Goal: Information Seeking & Learning: Learn about a topic

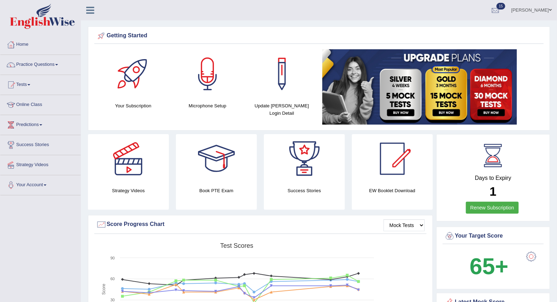
click at [549, 11] on span at bounding box center [549, 10] width 3 height 5
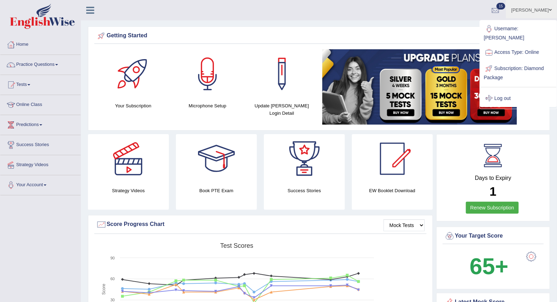
click at [500, 91] on link "Log out" at bounding box center [518, 98] width 76 height 16
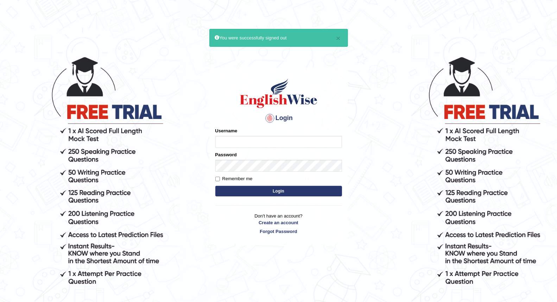
click at [229, 142] on input "Username" at bounding box center [278, 142] width 127 height 12
type input "shafee"
click at [217, 180] on input "Remember me" at bounding box center [217, 178] width 5 height 5
checkbox input "true"
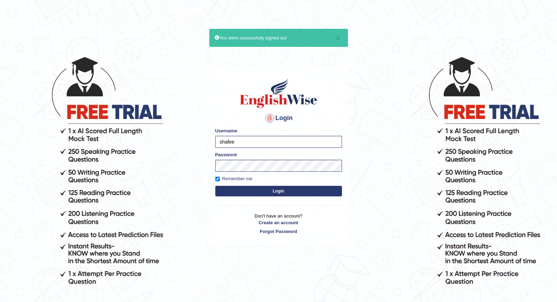
click at [237, 192] on button "Login" at bounding box center [278, 191] width 127 height 11
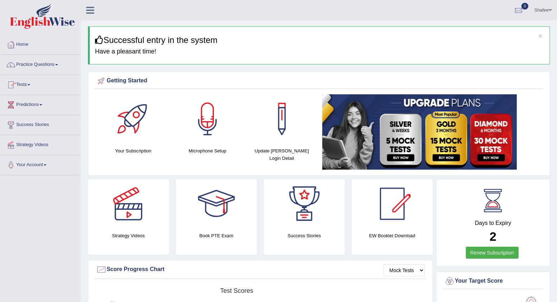
click at [57, 64] on link "Practice Questions" at bounding box center [40, 64] width 80 height 18
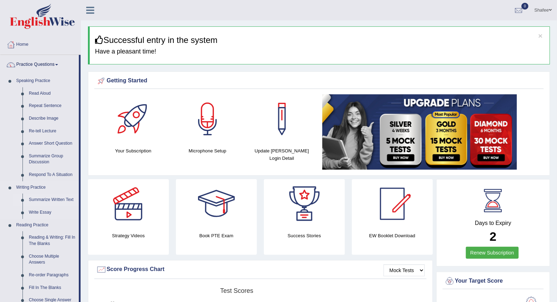
click at [44, 198] on link "Summarize Written Text" at bounding box center [52, 199] width 53 height 13
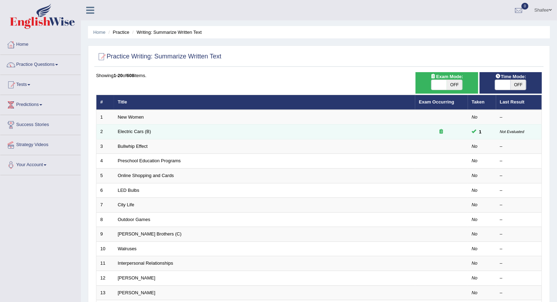
click at [173, 133] on td "Electric Cars (B)" at bounding box center [264, 131] width 301 height 15
click at [168, 131] on td "Electric Cars (B)" at bounding box center [264, 131] width 301 height 15
click at [167, 131] on td "Electric Cars (B)" at bounding box center [264, 131] width 301 height 15
click at [342, 129] on td "Electric Cars (B)" at bounding box center [264, 131] width 301 height 15
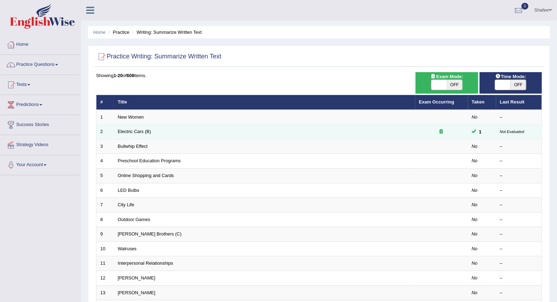
click at [215, 127] on td "Electric Cars (B)" at bounding box center [264, 131] width 301 height 15
click at [249, 132] on td "Electric Cars (B)" at bounding box center [264, 131] width 301 height 15
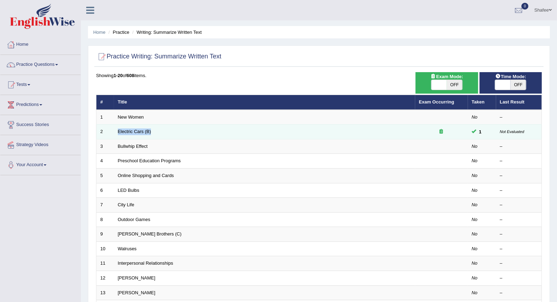
click at [249, 132] on td "Electric Cars (B)" at bounding box center [264, 131] width 301 height 15
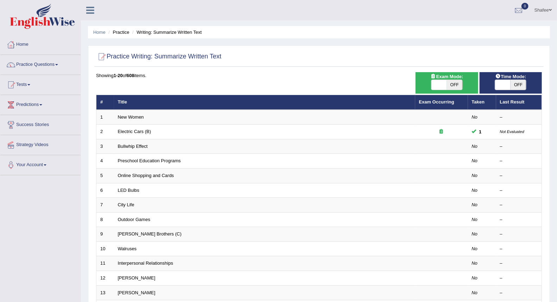
click at [504, 85] on span at bounding box center [502, 85] width 15 height 10
checkbox input "true"
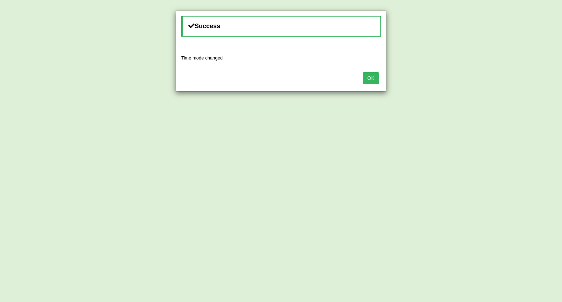
click at [374, 76] on button "OK" at bounding box center [371, 78] width 16 height 12
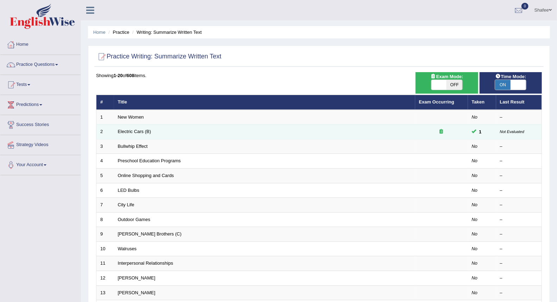
click at [335, 132] on td "Electric Cars (B)" at bounding box center [264, 131] width 301 height 15
click at [157, 130] on td "Electric Cars (B)" at bounding box center [264, 131] width 301 height 15
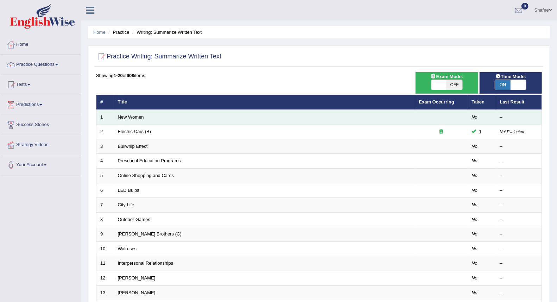
click at [149, 115] on td "New Women" at bounding box center [264, 117] width 301 height 15
click at [148, 117] on td "New Women" at bounding box center [264, 117] width 301 height 15
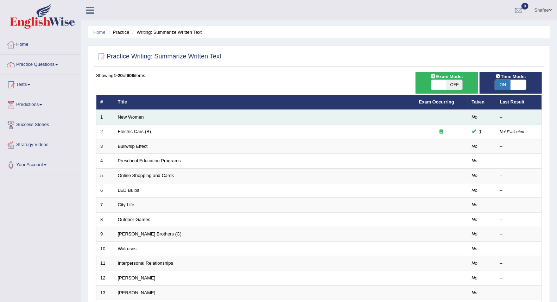
click at [148, 117] on td "New Women" at bounding box center [264, 117] width 301 height 15
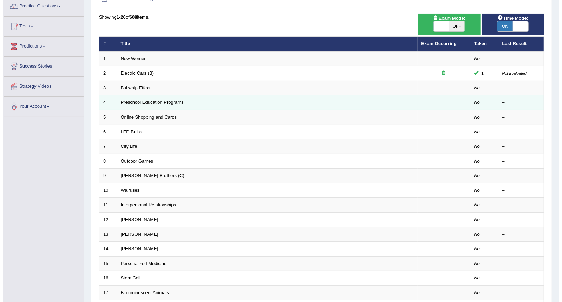
scroll to position [39, 0]
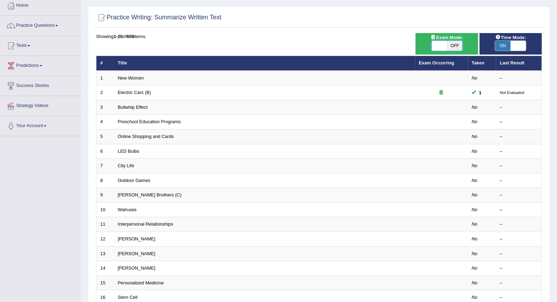
click at [444, 44] on span at bounding box center [438, 46] width 15 height 10
click at [457, 45] on span "OFF" at bounding box center [453, 46] width 15 height 10
checkbox input "true"
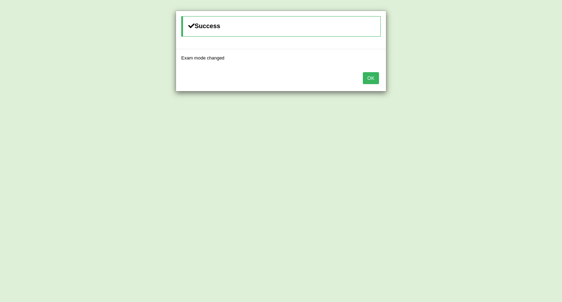
click at [372, 78] on button "OK" at bounding box center [371, 78] width 16 height 12
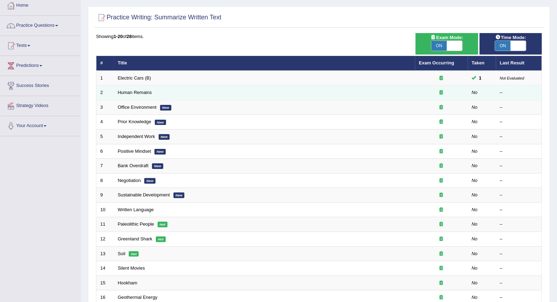
click at [193, 94] on td "Human Remains" at bounding box center [264, 92] width 301 height 15
click at [136, 91] on link "Human Remains" at bounding box center [135, 92] width 34 height 5
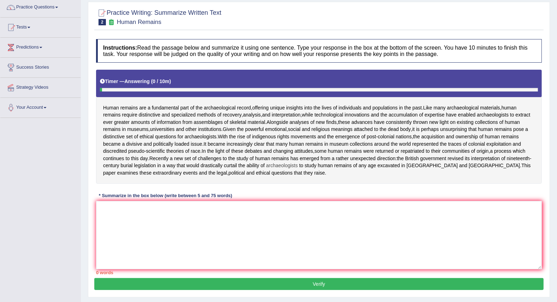
scroll to position [78, 0]
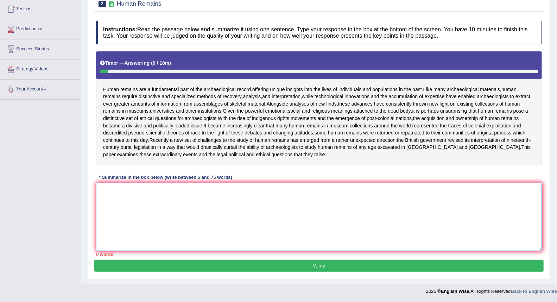
click at [113, 202] on textarea at bounding box center [318, 216] width 445 height 68
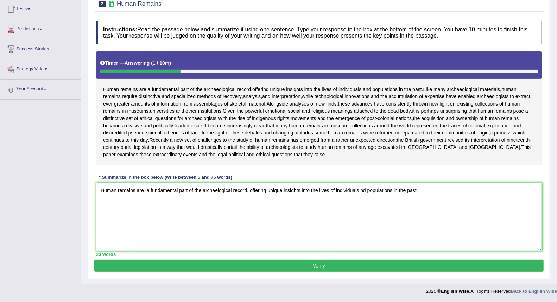
click at [146, 202] on textarea "Human remains are a fundamental part of the archaelogical record, offering uniq…" at bounding box center [318, 216] width 445 height 68
click at [359, 201] on textarea "Human remains are a fundamental part of the archaelogical record, offering uniq…" at bounding box center [318, 216] width 445 height 68
click at [420, 202] on textarea "Human remains are a fundamental part of the archaelogical record, offering uniq…" at bounding box center [318, 216] width 445 height 68
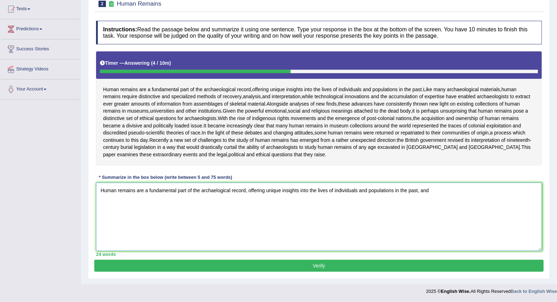
click at [430, 202] on textarea "Human remains are a fundamental part of the archaelogical record, offering uniq…" at bounding box center [318, 216] width 445 height 68
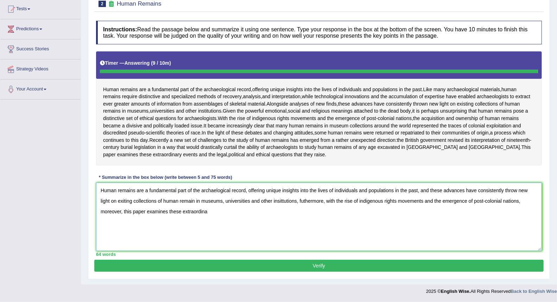
type textarea "Human remains are a fundamental part of the archaelogical record, offering uniq…"
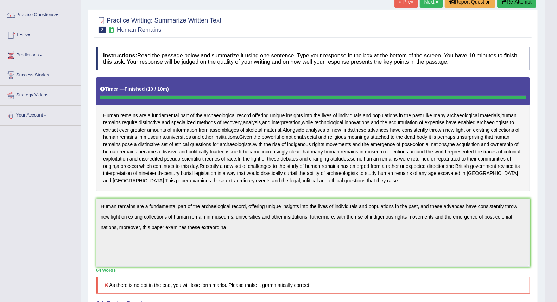
scroll to position [0, 0]
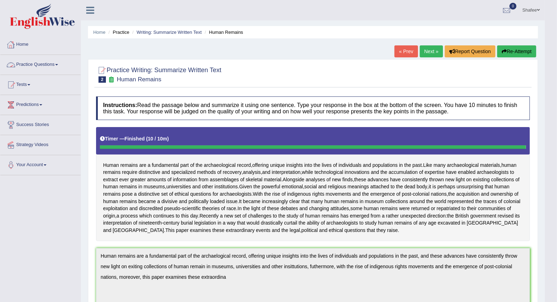
click at [27, 43] on link "Home" at bounding box center [40, 44] width 80 height 18
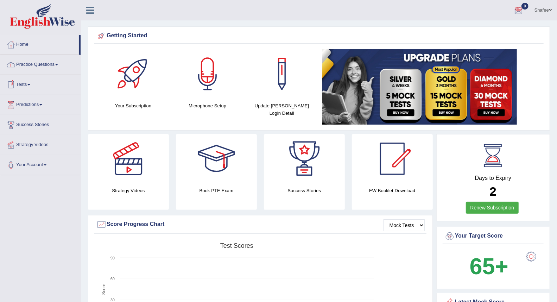
click at [60, 64] on link "Practice Questions" at bounding box center [40, 64] width 80 height 18
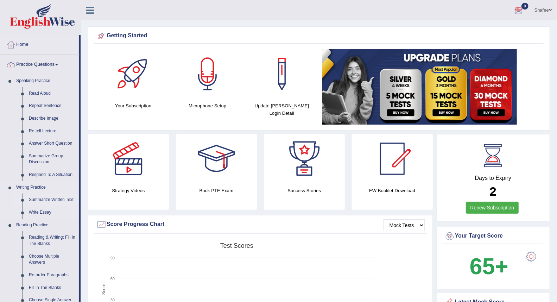
click at [62, 200] on link "Summarize Written Text" at bounding box center [52, 199] width 53 height 13
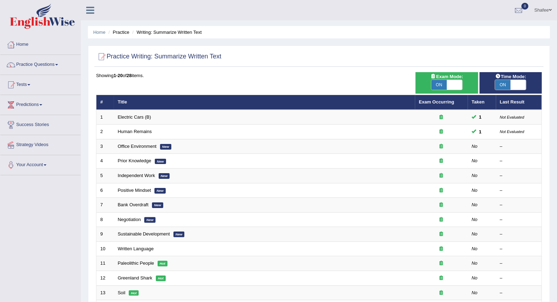
click at [519, 83] on span at bounding box center [517, 85] width 15 height 10
checkbox input "false"
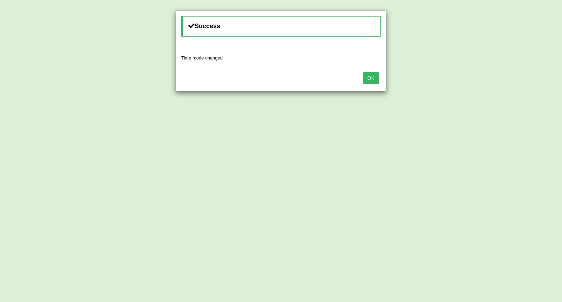
click at [371, 77] on button "OK" at bounding box center [371, 78] width 16 height 12
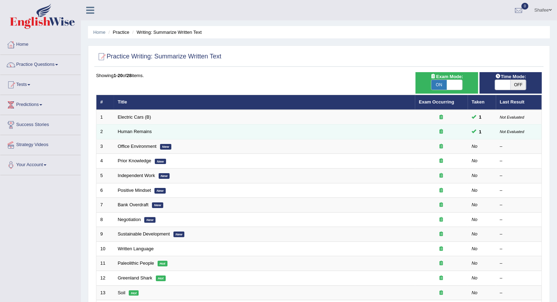
click at [201, 132] on td "Human Remains" at bounding box center [264, 131] width 301 height 15
click at [137, 129] on link "Human Remains" at bounding box center [135, 131] width 34 height 5
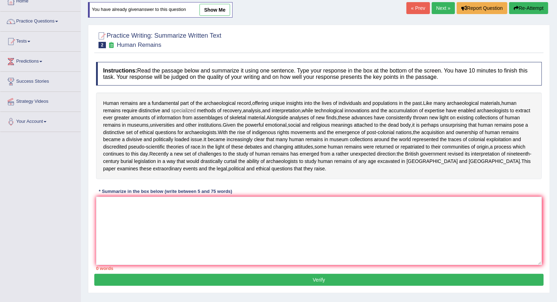
scroll to position [71, 0]
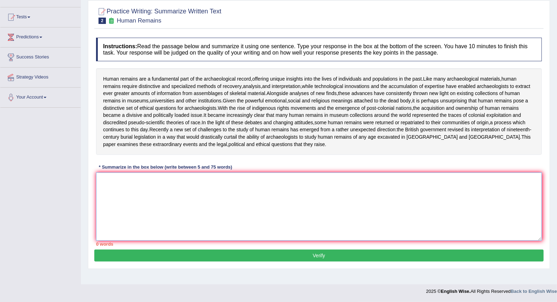
click at [110, 195] on textarea at bounding box center [318, 206] width 445 height 68
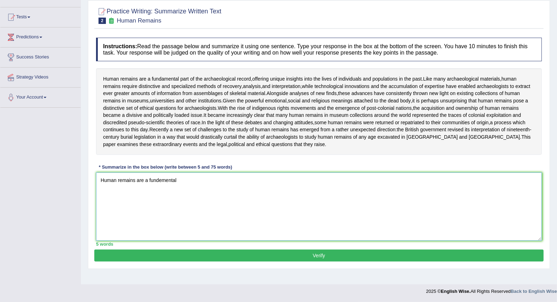
click at [160, 190] on textarea "Human remains are a fundemental" at bounding box center [318, 206] width 445 height 68
click at [176, 190] on textarea "Human remains are a fundamental" at bounding box center [318, 206] width 445 height 68
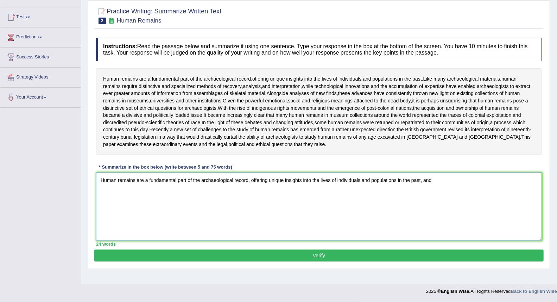
click at [283, 189] on textarea "Human remains are a fundamental part of the archaeological record, offering uni…" at bounding box center [318, 206] width 445 height 68
click at [398, 189] on textarea "Human remains are a fundamental part of the archaeological record, insights int…" at bounding box center [318, 206] width 445 height 68
click at [398, 190] on textarea "Human remains are a fundamental part of the archaeological record, insights int…" at bounding box center [318, 206] width 445 height 68
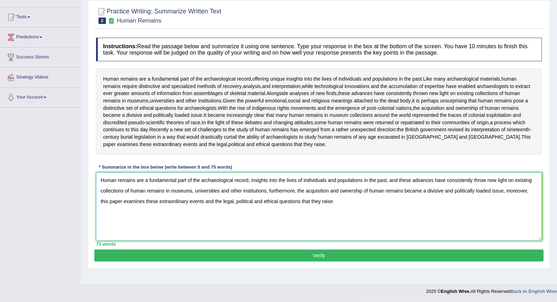
type textarea "Human remains are a fundamental part of the archaeological record, insights int…"
click at [304, 261] on button "Verify" at bounding box center [318, 255] width 449 height 12
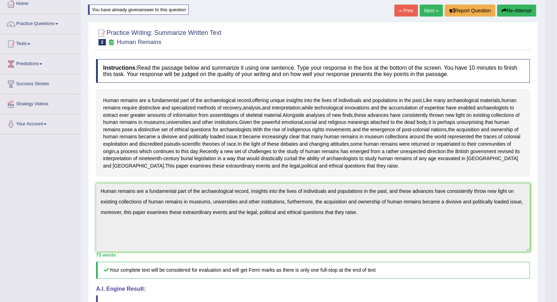
scroll to position [39, 0]
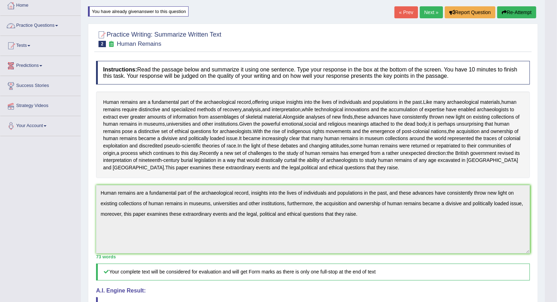
click at [58, 25] on span at bounding box center [56, 25] width 3 height 1
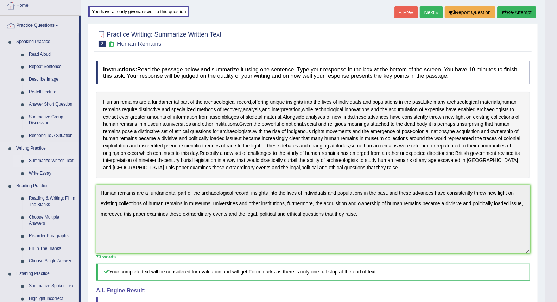
click at [60, 160] on link "Summarize Written Text" at bounding box center [52, 160] width 53 height 13
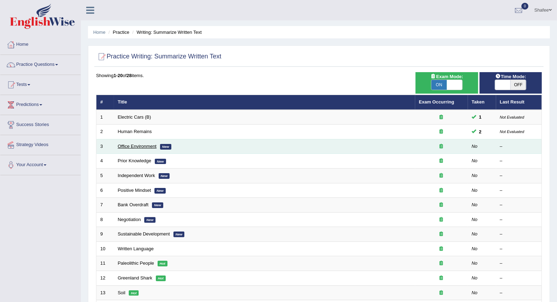
click at [134, 148] on link "Office Environment" at bounding box center [137, 145] width 39 height 5
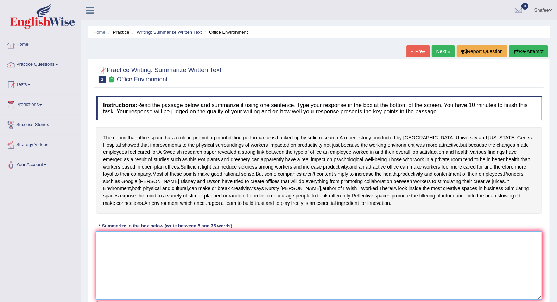
click at [107, 255] on textarea at bounding box center [318, 265] width 445 height 68
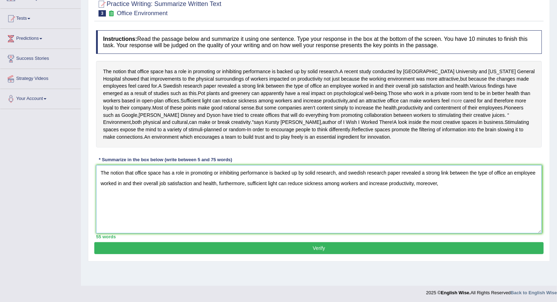
scroll to position [67, 0]
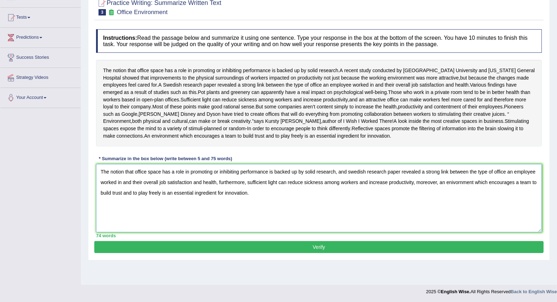
drag, startPoint x: 277, startPoint y: 212, endPoint x: 68, endPoint y: 184, distance: 211.0
click at [68, 184] on div "Toggle navigation Home Practice Questions Speaking Practice Read Aloud Repeat S…" at bounding box center [278, 116] width 557 height 366
type textarea "The notion that office space has a role in promoting or inhibiting performance …"
click at [361, 253] on button "Verify" at bounding box center [318, 247] width 449 height 12
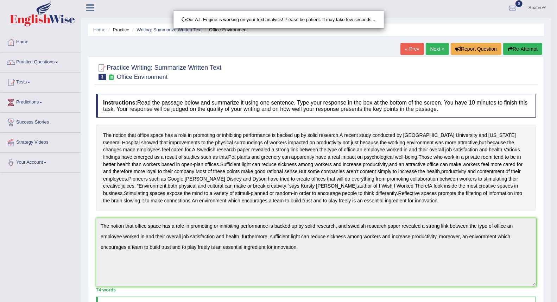
scroll to position [0, 0]
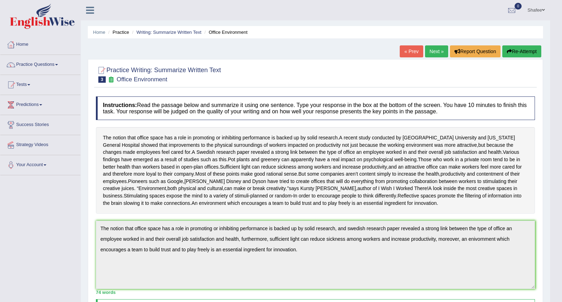
click at [0, 0] on div "Checking spelling/grammar..." at bounding box center [0, 0] width 0 height 0
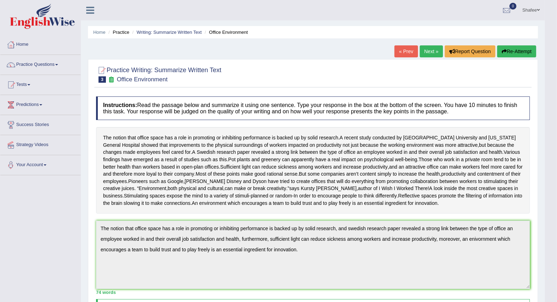
click at [407, 46] on link "« Prev" at bounding box center [405, 51] width 23 height 12
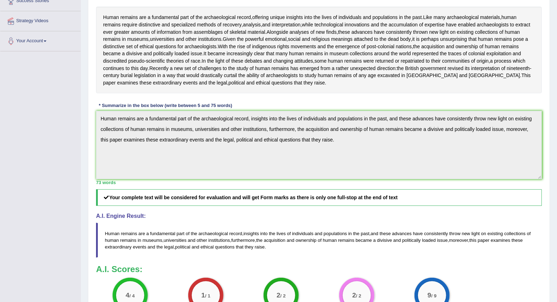
scroll to position [195, 0]
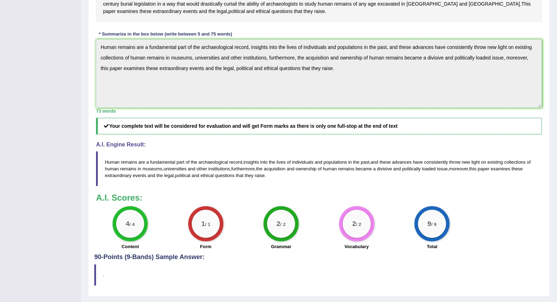
click at [61, 46] on div "Toggle navigation Home Practice Questions Speaking Practice Read Aloud Repeat S…" at bounding box center [278, 60] width 557 height 511
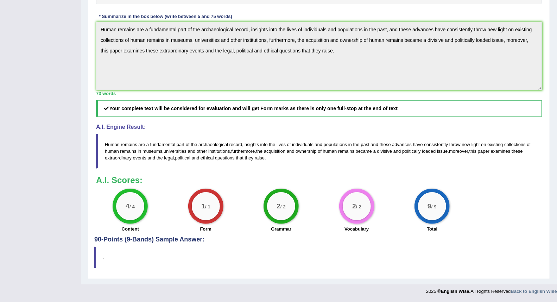
scroll to position [32, 0]
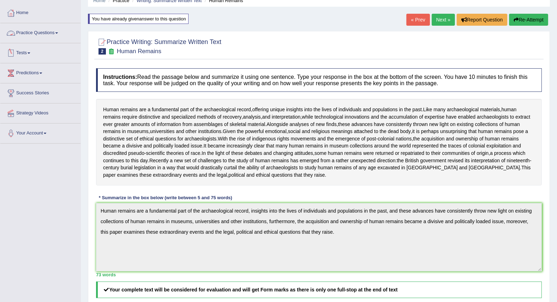
click at [57, 31] on link "Practice Questions" at bounding box center [40, 32] width 80 height 18
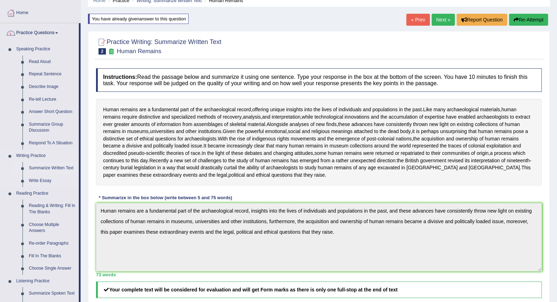
click at [62, 167] on link "Summarize Written Text" at bounding box center [52, 168] width 53 height 13
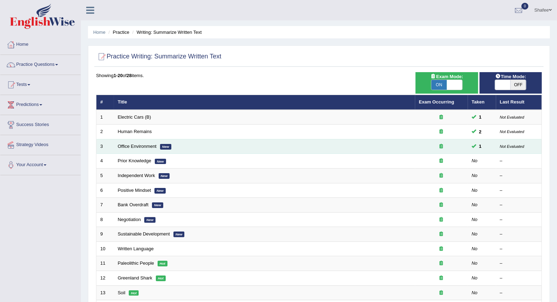
click at [199, 148] on td "Office Environment New" at bounding box center [264, 146] width 301 height 15
click at [138, 143] on link "Office Environment" at bounding box center [137, 145] width 39 height 5
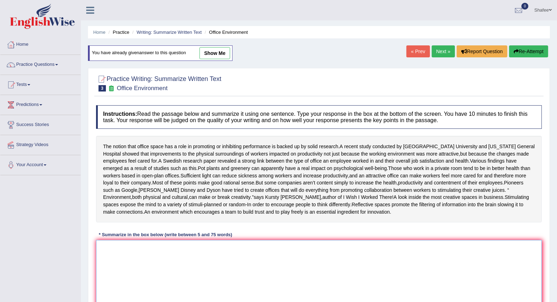
click at [110, 266] on textarea at bounding box center [318, 274] width 445 height 68
paste textarea "Human remains are a fundamental part of the archaeological record, insights int…"
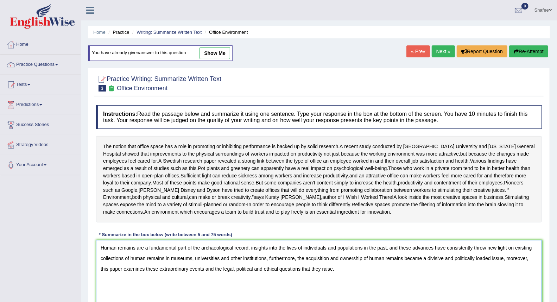
scroll to position [71, 0]
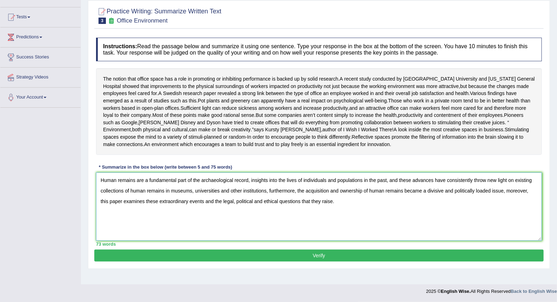
click at [334, 213] on textarea "Human remains are a fundamental part of the archaeological record, insights int…" at bounding box center [318, 206] width 445 height 68
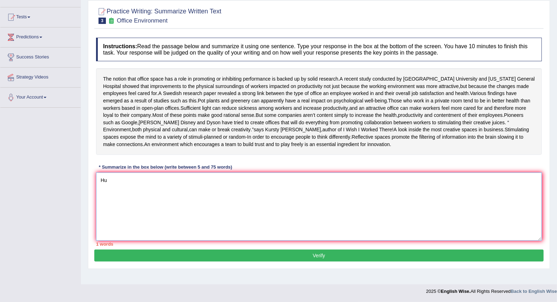
type textarea "H"
click at [102, 18] on span "3" at bounding box center [101, 21] width 7 height 6
click at [109, 18] on icon at bounding box center [111, 21] width 7 height 6
click at [111, 18] on icon at bounding box center [111, 21] width 7 height 6
click at [129, 18] on small "Office Environment" at bounding box center [142, 20] width 51 height 7
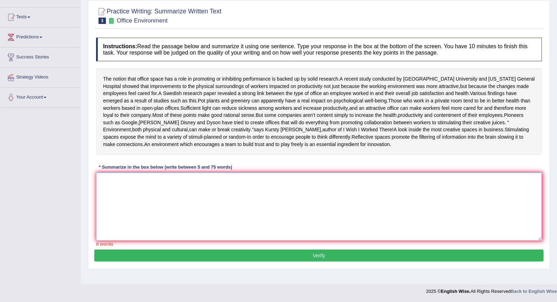
click at [107, 195] on textarea at bounding box center [318, 206] width 445 height 68
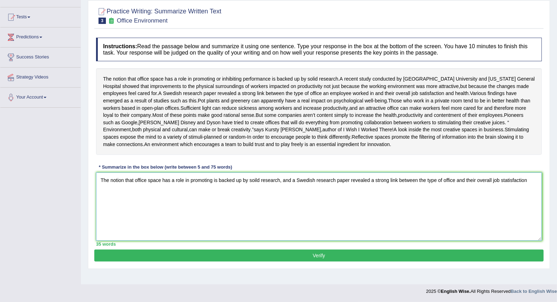
click at [505, 191] on textarea "The notion that office space has a role in promoting is backed up by soild rese…" at bounding box center [318, 206] width 445 height 68
click at [526, 191] on textarea "The notion that office space has a role in promoting is backed up by soild rese…" at bounding box center [318, 206] width 445 height 68
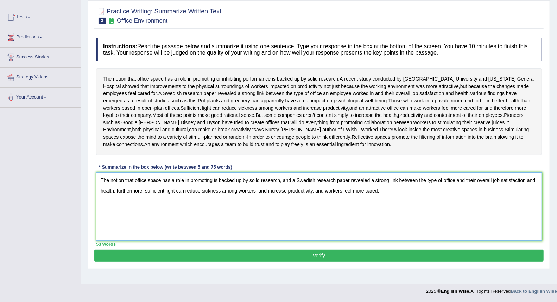
click at [341, 200] on textarea "The notion that office space has a role in promoting is backed up by soild rese…" at bounding box center [318, 206] width 445 height 68
click at [363, 201] on textarea "The notion that office space has a role in promoting is backed up by soild rese…" at bounding box center [318, 206] width 445 height 68
click at [360, 201] on textarea "The notion that office space has a role in promoting is backed up by soild rese…" at bounding box center [318, 206] width 445 height 68
click at [401, 202] on textarea "The notion that office space has a role in promoting is backed up by soild rese…" at bounding box center [318, 206] width 445 height 68
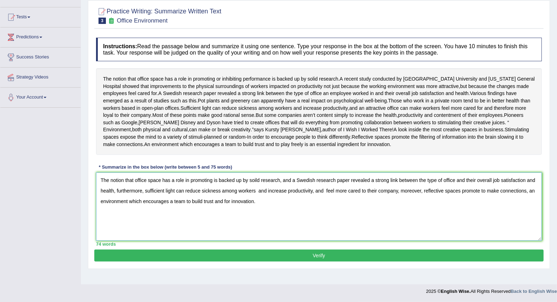
type textarea "The notion that office space has a role in promoting is backed up by soild rese…"
click at [266, 261] on button "Verify" at bounding box center [318, 255] width 449 height 12
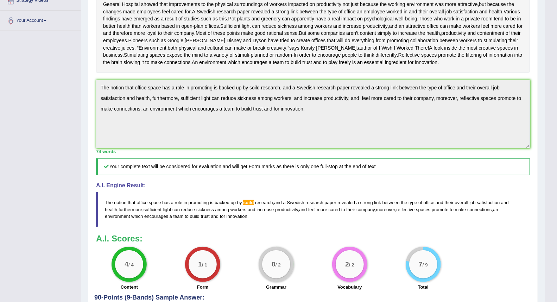
scroll to position [138, 0]
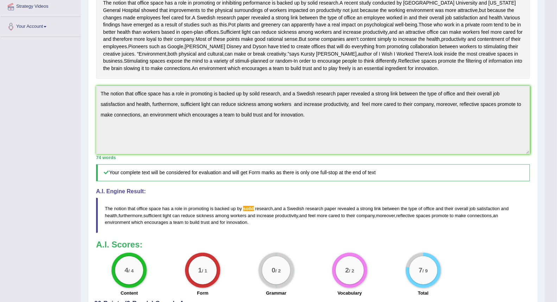
click at [251, 211] on span "soild" at bounding box center [248, 208] width 11 height 5
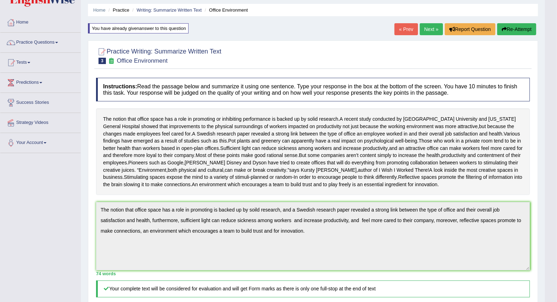
scroll to position [21, 0]
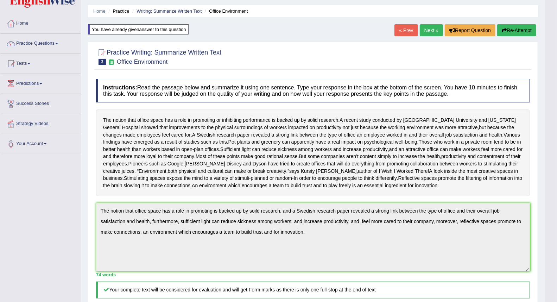
click at [64, 249] on div "Toggle navigation Home Practice Questions Speaking Practice Read Aloud Repeat S…" at bounding box center [272, 229] width 545 height 500
click at [507, 27] on button "Re-Attempt" at bounding box center [516, 30] width 39 height 12
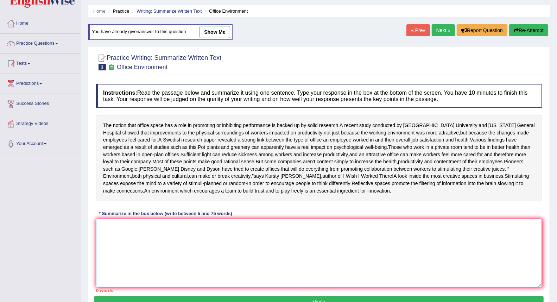
click at [107, 244] on textarea at bounding box center [318, 253] width 445 height 68
paste textarea "The notion that office space has a role in promoting is backed up by soild rese…"
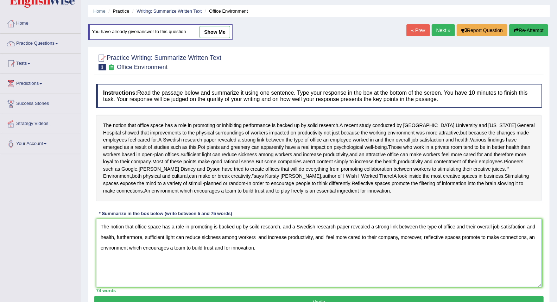
click at [257, 240] on textarea "The notion that office space has a role in promoting is backed up by soild rese…" at bounding box center [318, 253] width 445 height 68
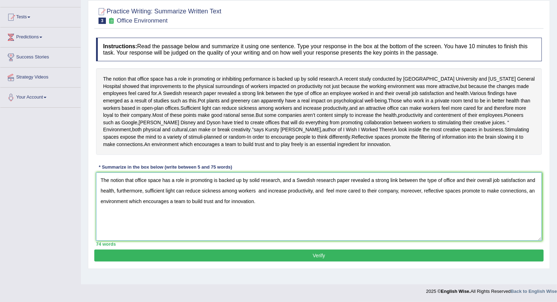
scroll to position [71, 0]
click at [257, 200] on textarea "The notion that office space has a role in promoting is backed up by solid rese…" at bounding box center [318, 206] width 445 height 68
click at [258, 200] on textarea "The notion that office space has a role in promoting is backed up by solid rese…" at bounding box center [318, 206] width 445 height 68
type textarea "The notion that office space has a role in promoting is backed up by solid rese…"
click at [319, 261] on button "Verify" at bounding box center [318, 255] width 449 height 12
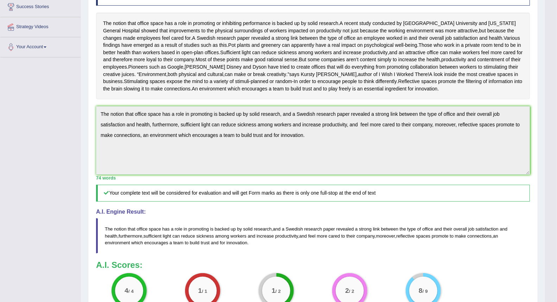
scroll to position [216, 0]
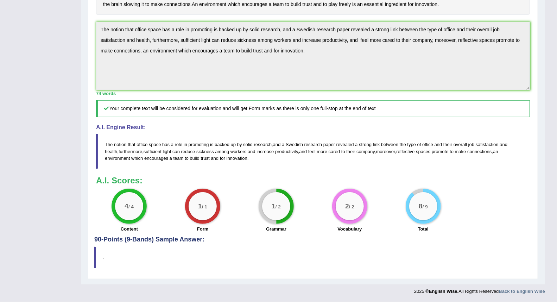
click at [272, 228] on label "Grammar" at bounding box center [276, 228] width 20 height 7
click at [271, 229] on label "Grammar" at bounding box center [276, 228] width 20 height 7
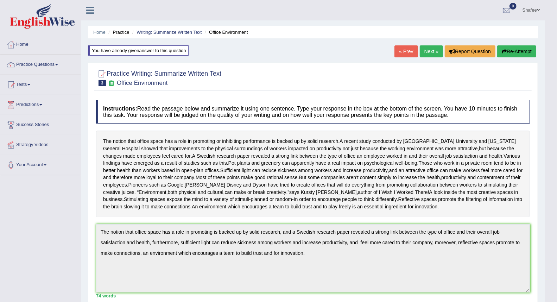
scroll to position [156, 0]
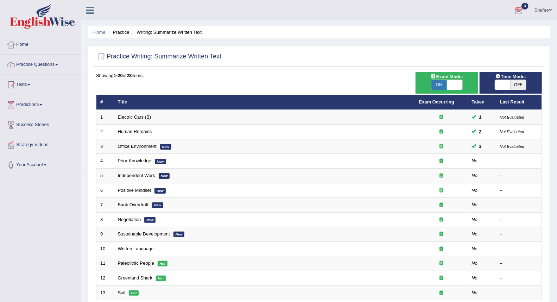
click at [548, 11] on span at bounding box center [549, 10] width 3 height 5
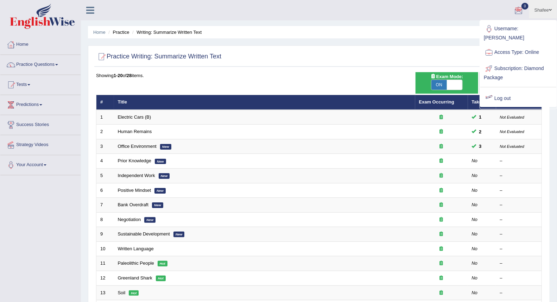
click at [508, 94] on link "Log out" at bounding box center [518, 98] width 76 height 16
